Goal: Task Accomplishment & Management: Complete application form

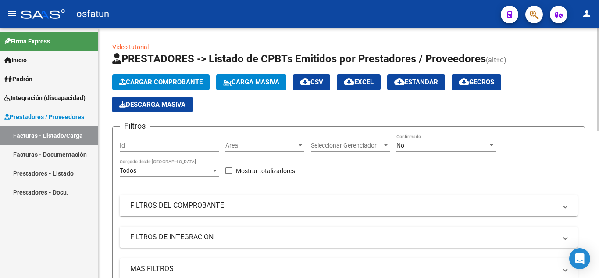
scroll to position [2, 0]
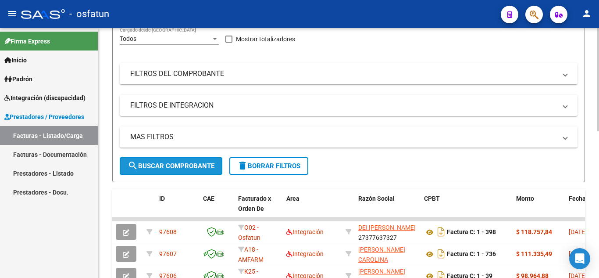
click at [192, 166] on span "search Buscar Comprobante" at bounding box center [171, 166] width 87 height 8
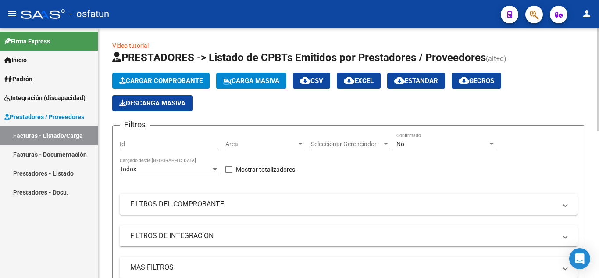
scroll to position [0, 0]
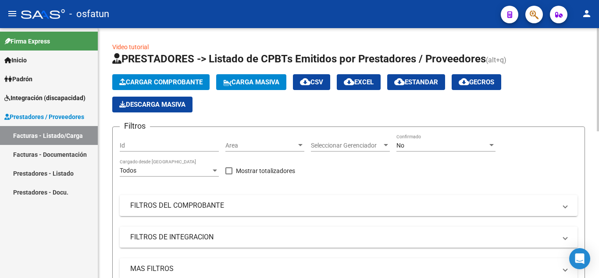
click at [160, 79] on span "Cargar Comprobante" at bounding box center [160, 82] width 83 height 8
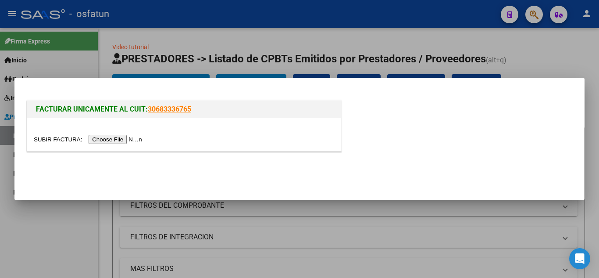
click at [140, 139] on input "file" at bounding box center [89, 139] width 111 height 9
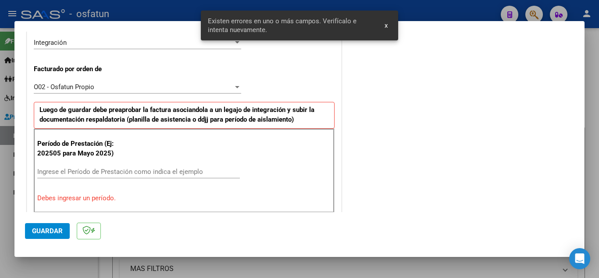
scroll to position [303, 0]
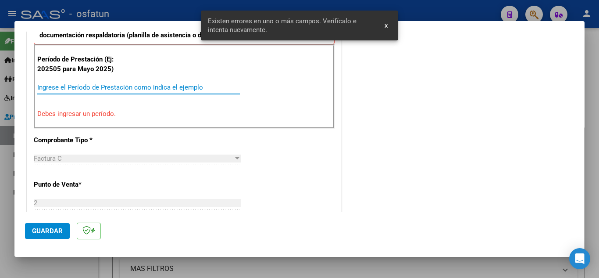
click at [85, 89] on input "Ingrese el Período de Prestación como indica el ejemplo" at bounding box center [138, 87] width 203 height 8
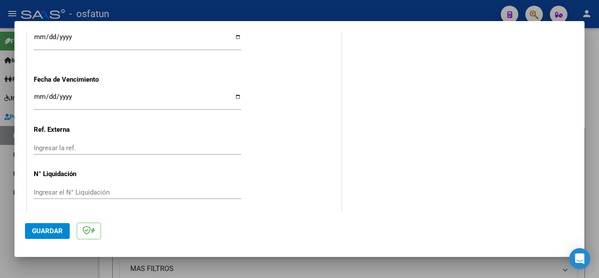
scroll to position [686, 0]
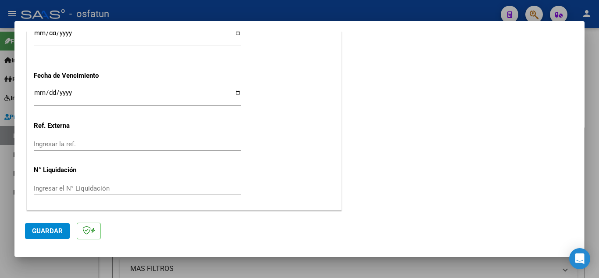
type input "202509"
click at [34, 228] on span "Guardar" at bounding box center [47, 231] width 31 height 8
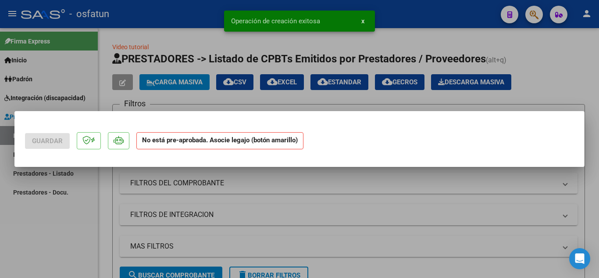
scroll to position [0, 0]
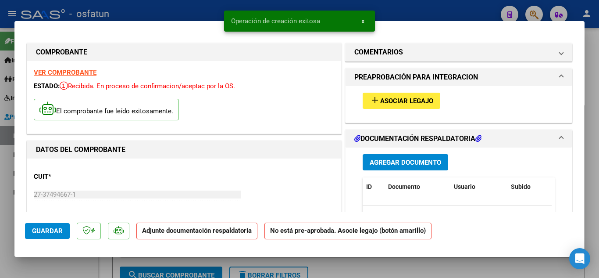
click at [417, 105] on span "Asociar Legajo" at bounding box center [406, 101] width 53 height 8
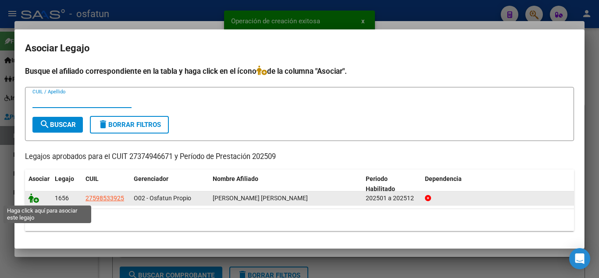
click at [34, 198] on icon at bounding box center [34, 198] width 11 height 10
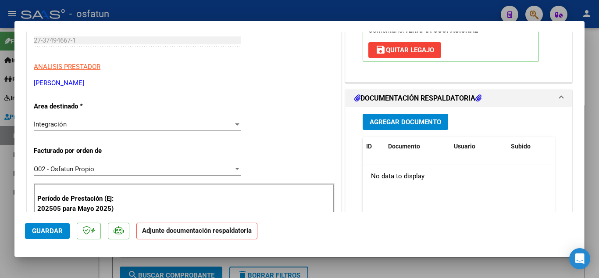
scroll to position [176, 0]
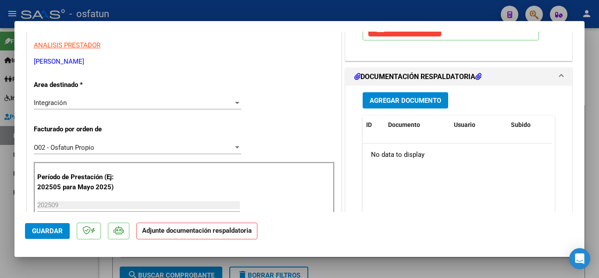
click at [403, 102] on span "Agregar Documento" at bounding box center [406, 101] width 72 height 8
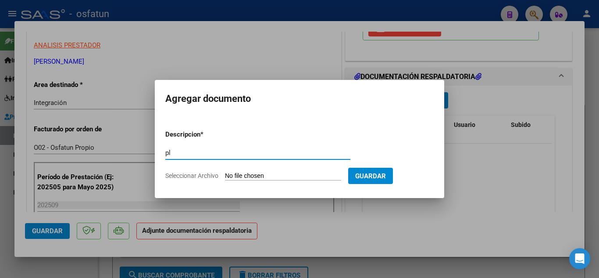
type input "p"
type input "PLANILLA DE ASISTENCIA"
click at [274, 173] on input "Seleccionar Archivo" at bounding box center [283, 176] width 116 height 8
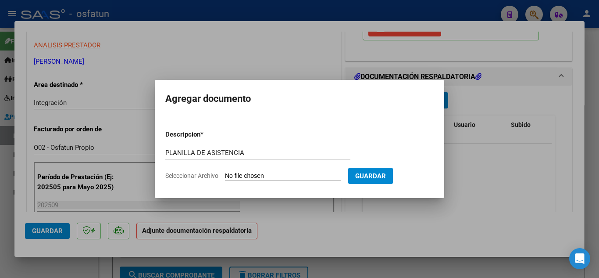
type input "C:\fakepath\Planilla de asistencia TO.pdf"
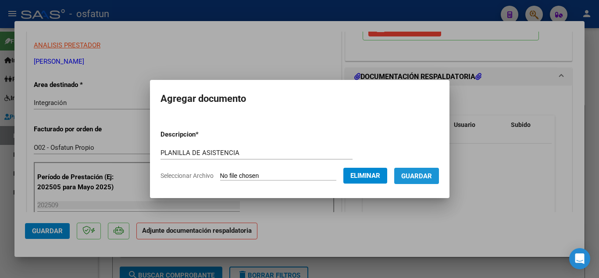
click at [427, 182] on button "Guardar" at bounding box center [416, 176] width 45 height 16
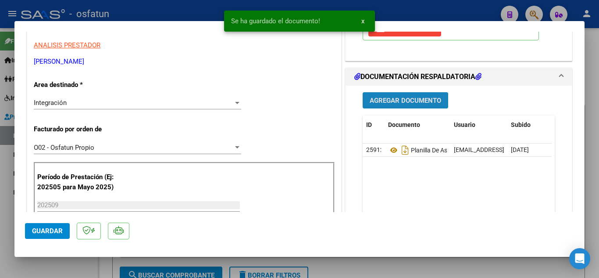
click at [407, 96] on button "Agregar Documento" at bounding box center [406, 100] width 86 height 16
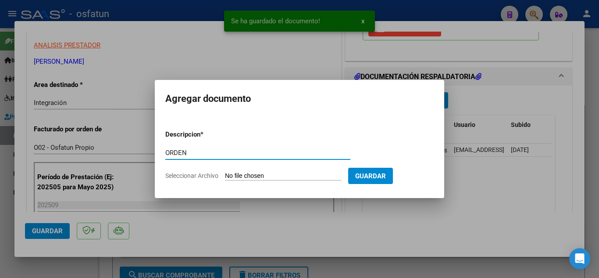
type input "ORDEN"
click at [236, 172] on input "Seleccionar Archivo" at bounding box center [283, 176] width 116 height 8
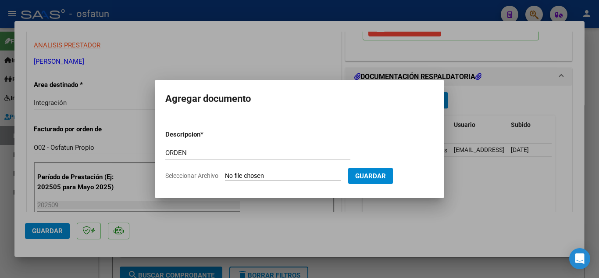
type input "C:\fakepath\Autorización TO.pdf"
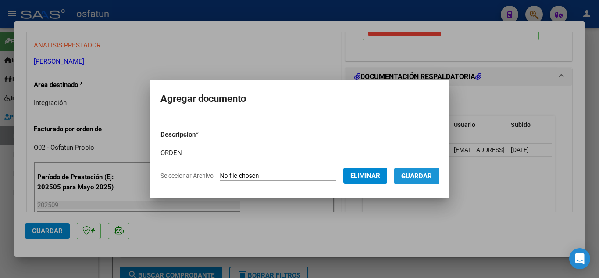
click at [424, 179] on span "Guardar" at bounding box center [417, 176] width 31 height 8
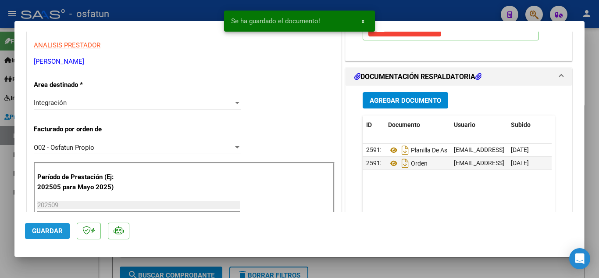
drag, startPoint x: 39, startPoint y: 228, endPoint x: 57, endPoint y: 226, distance: 17.6
click at [42, 228] on span "Guardar" at bounding box center [47, 231] width 31 height 8
click at [186, 18] on div at bounding box center [299, 139] width 599 height 278
type input "$ 0,00"
